Goal: Task Accomplishment & Management: Use online tool/utility

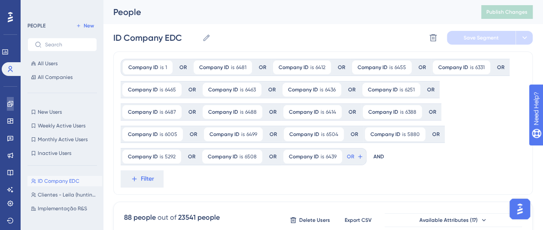
click at [12, 105] on icon at bounding box center [10, 103] width 7 height 7
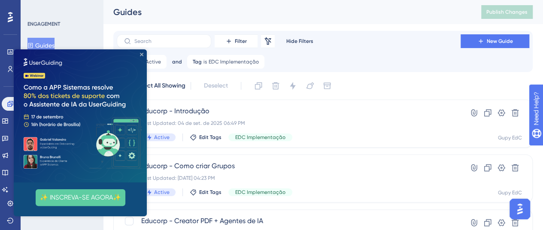
click at [142, 54] on icon "Close Preview" at bounding box center [141, 54] width 3 height 3
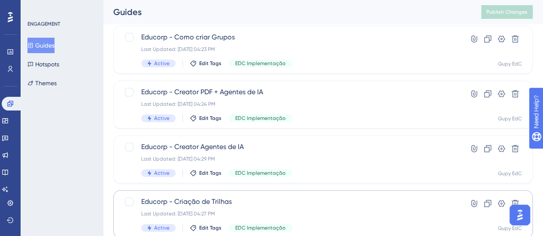
scroll to position [213, 0]
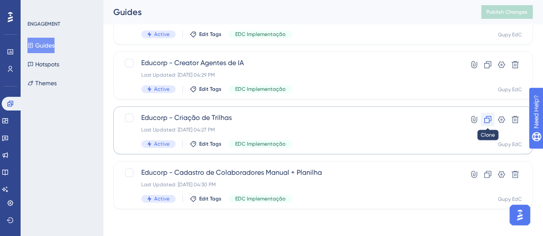
click at [489, 119] on icon at bounding box center [487, 119] width 7 height 7
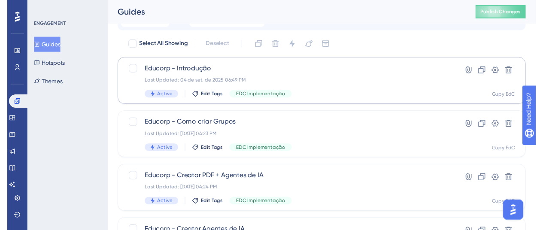
scroll to position [0, 0]
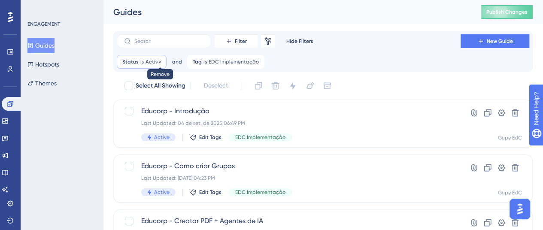
click at [158, 60] on icon at bounding box center [159, 61] width 5 height 5
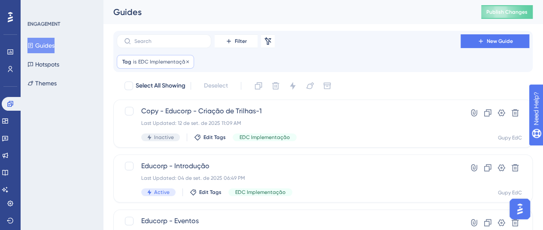
click at [189, 62] on div "Tag is EDC Implementação EDC Implementação Remove" at bounding box center [155, 62] width 77 height 14
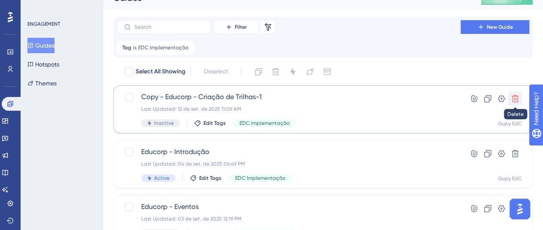
click at [517, 99] on icon at bounding box center [515, 98] width 9 height 9
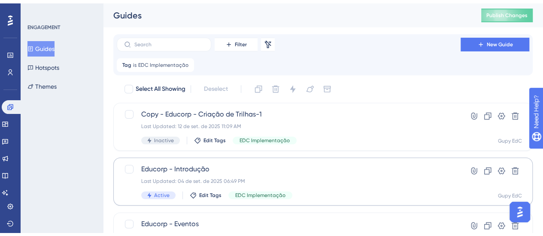
scroll to position [43, 0]
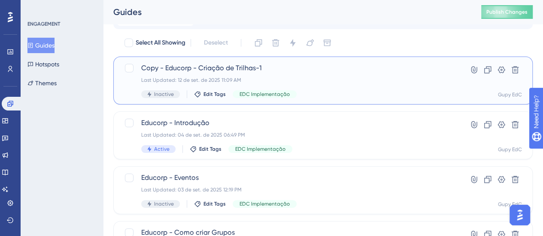
click at [302, 74] on div "Copy - Educorp - Criação de Trilhas-1 Last Updated: [DATE] 11:09 AM Inactive Ed…" at bounding box center [288, 80] width 295 height 35
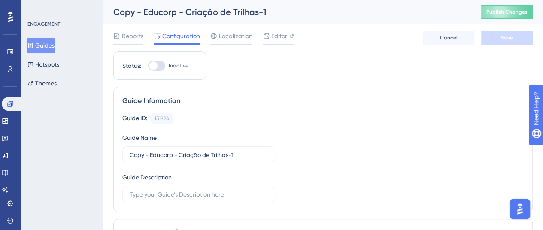
click at [181, 39] on span "Configuration" at bounding box center [181, 36] width 38 height 10
click at [281, 41] on div "Editor" at bounding box center [278, 38] width 31 height 14
